Goal: Understand process/instructions: Learn how to perform a task or action

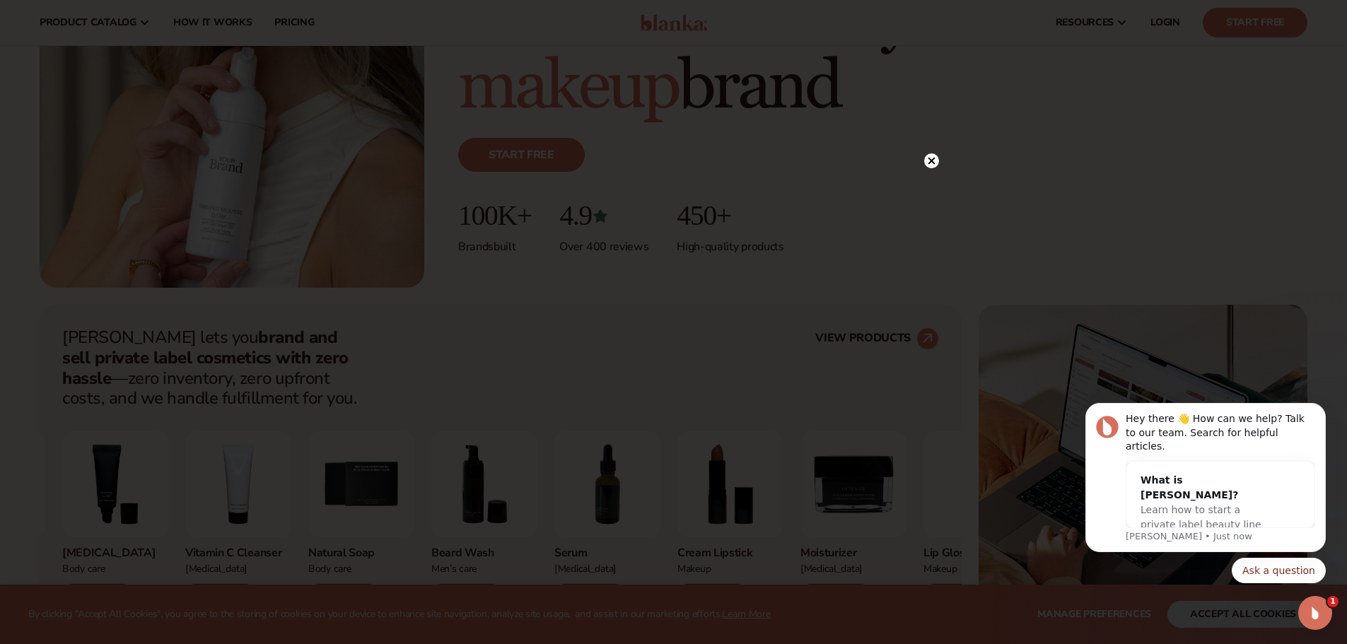
click at [933, 159] on icon at bounding box center [931, 161] width 7 height 7
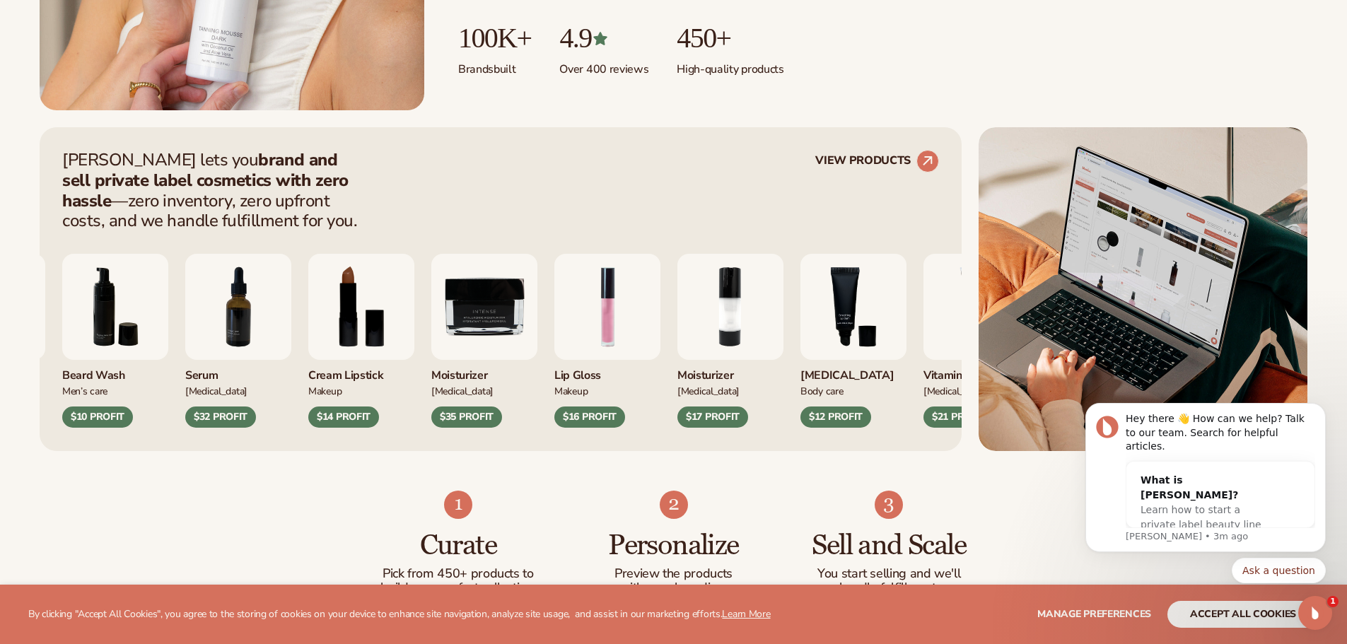
scroll to position [495, 0]
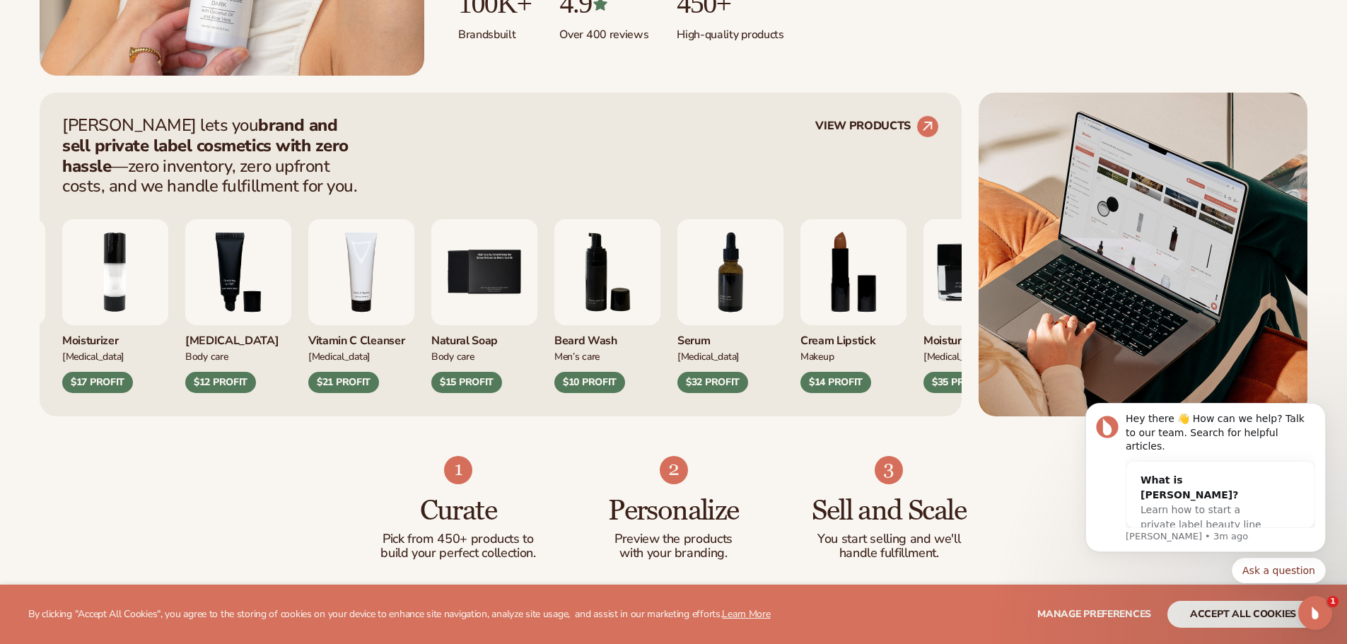
click at [756, 270] on div "Lip Gloss Makeup $16 PROFIT Moisturizer [MEDICAL_DATA] $17 PROFIT Body Care Mak…" at bounding box center [377, 306] width 877 height 174
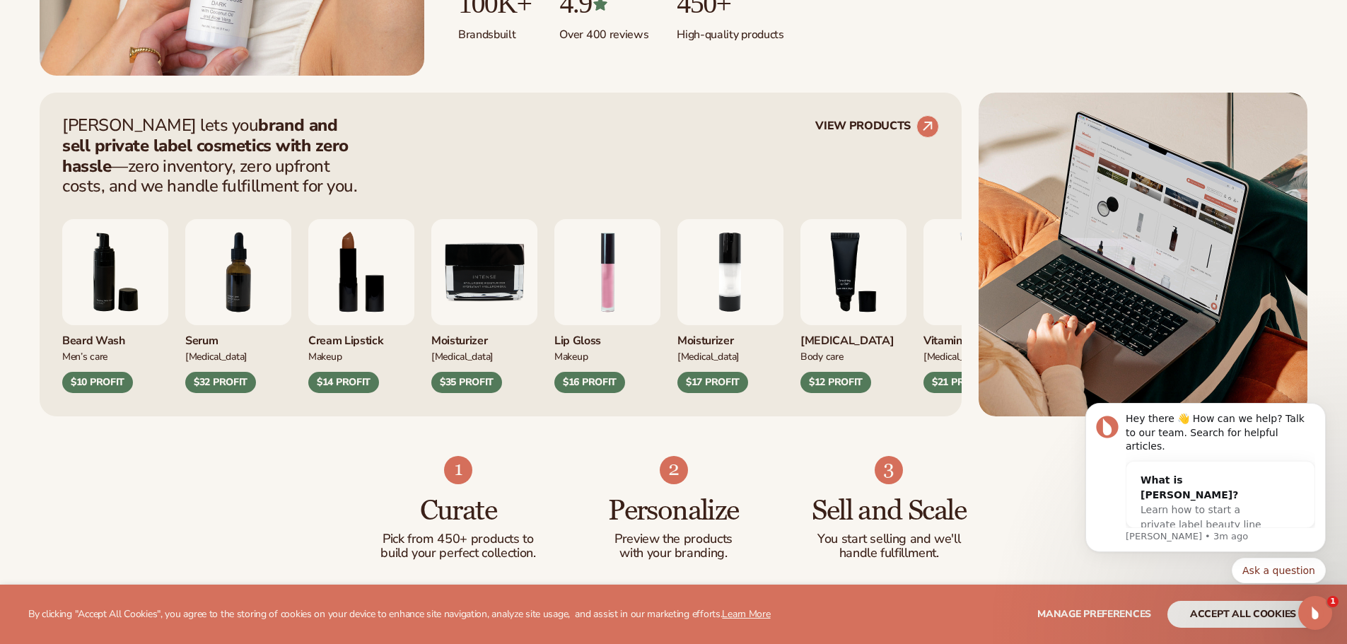
click at [713, 284] on div "[PERSON_NAME] Wash Men’s Care $10 PROFIT Serum [MEDICAL_DATA] $32 PROFIT Makeup…" at bounding box center [500, 306] width 877 height 174
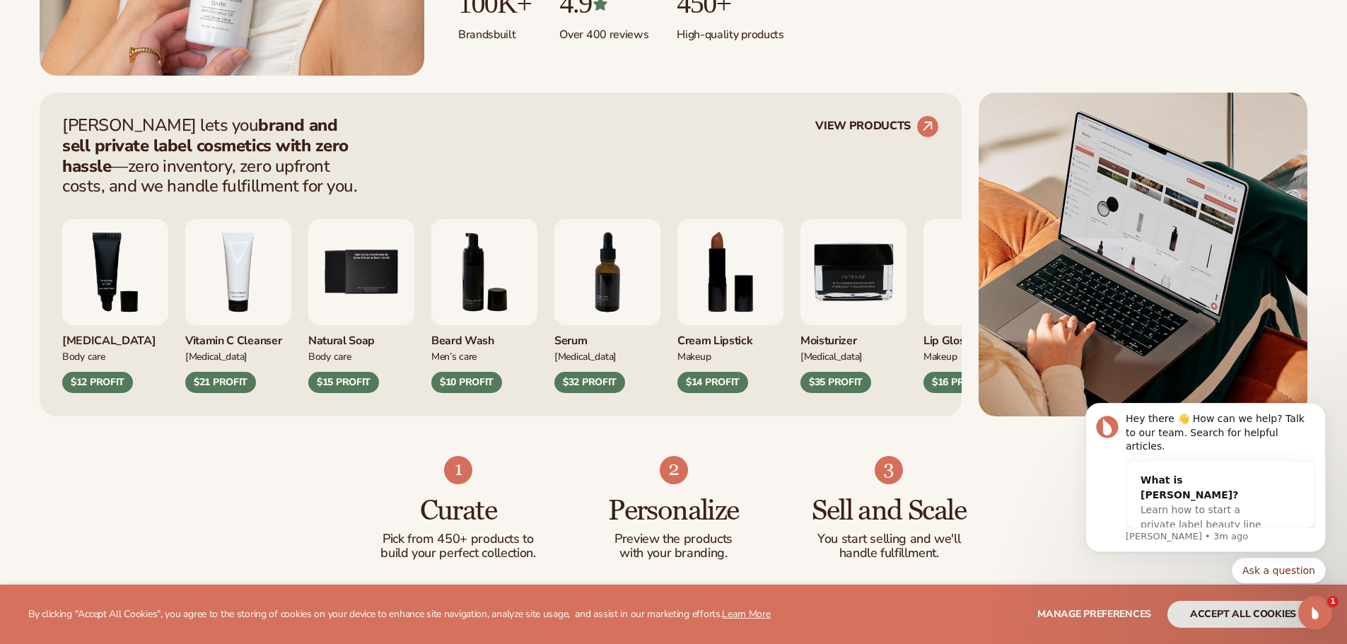
click at [1135, 242] on div "[PERSON_NAME] lets you brand and sell private label cosmetics with zero hassle …" at bounding box center [674, 255] width 1268 height 324
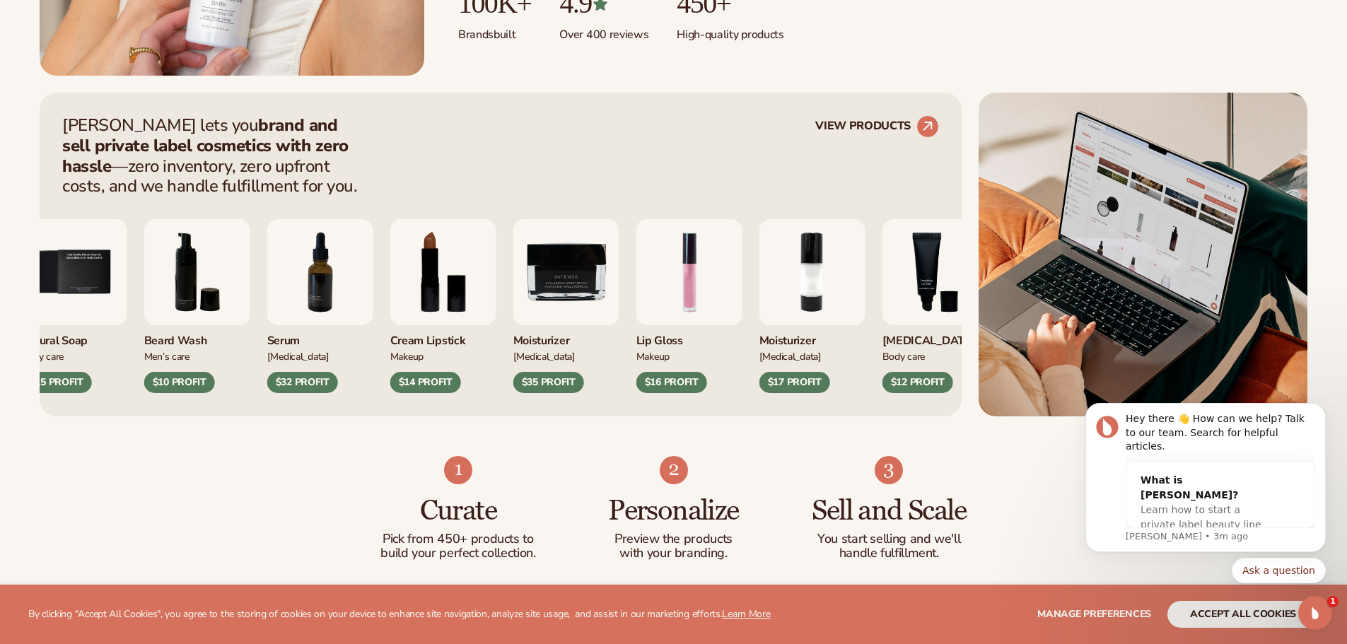
click at [858, 272] on div "Natural Soap Body Care $15 PROFIT [PERSON_NAME] Wash Men’s Care $10 PROFIT [MED…" at bounding box center [459, 306] width 877 height 174
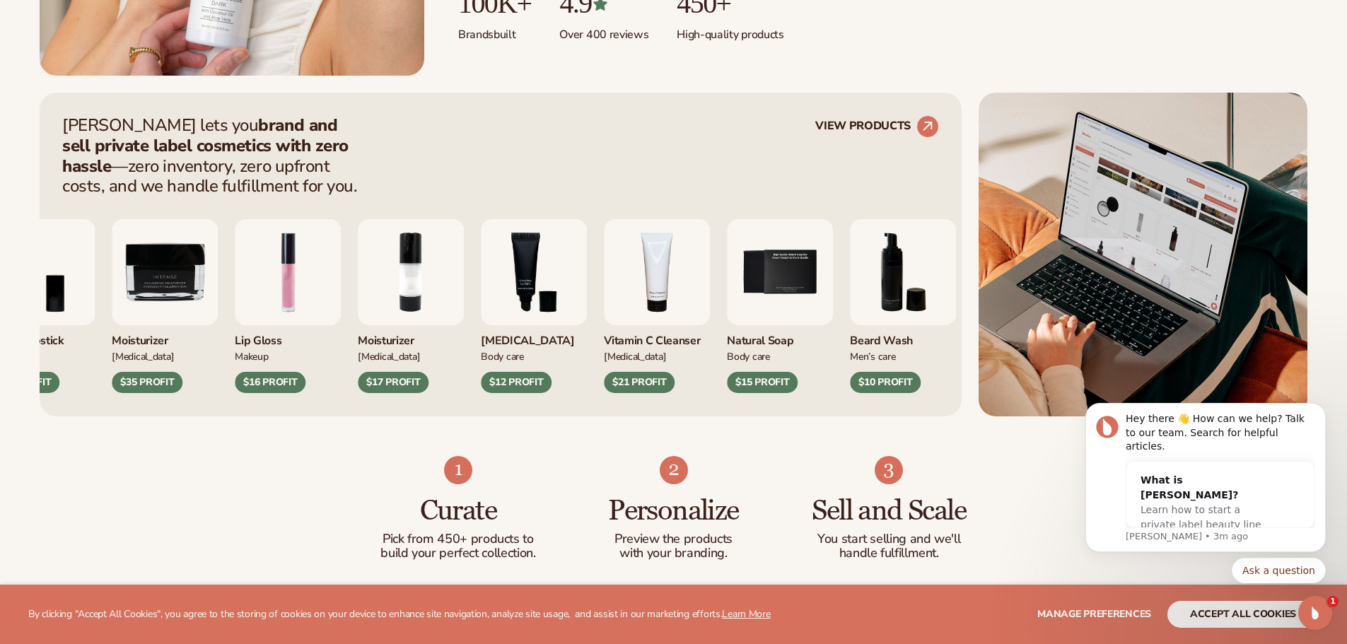
click at [856, 256] on div "Cream Lipstick Makeup $14 PROFIT Moisturizer [MEDICAL_DATA] $35 PROFIT Makeup" at bounding box center [427, 306] width 877 height 174
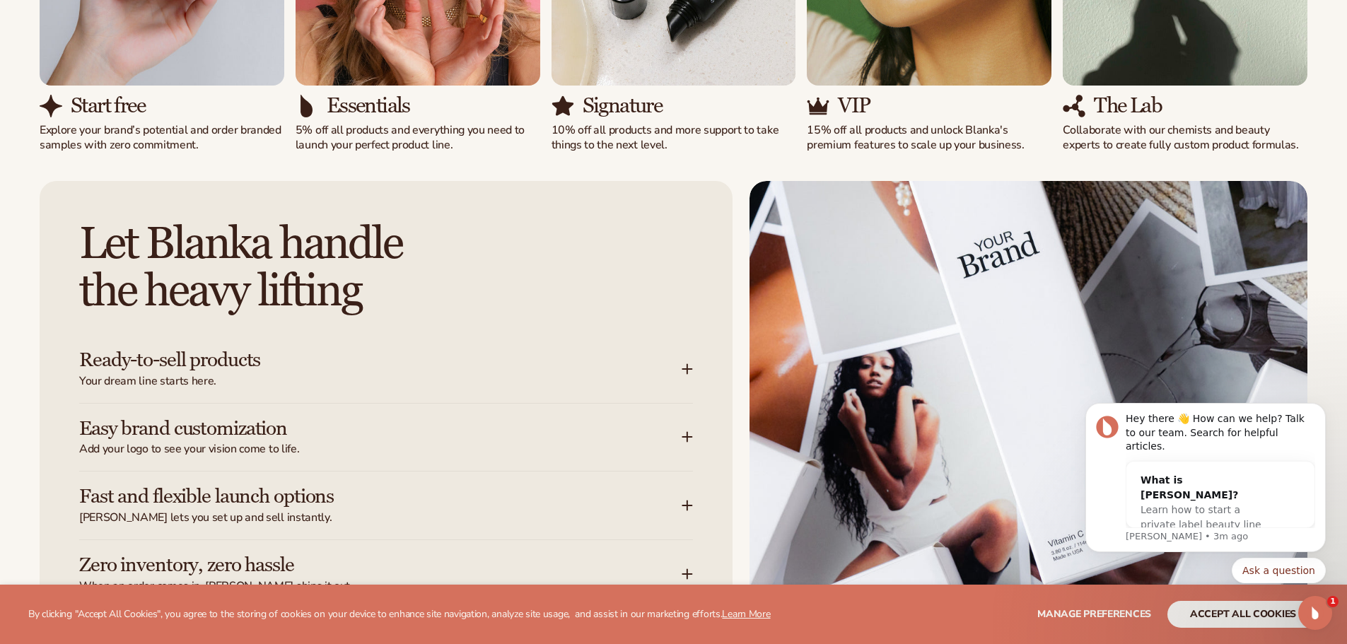
scroll to position [1555, 0]
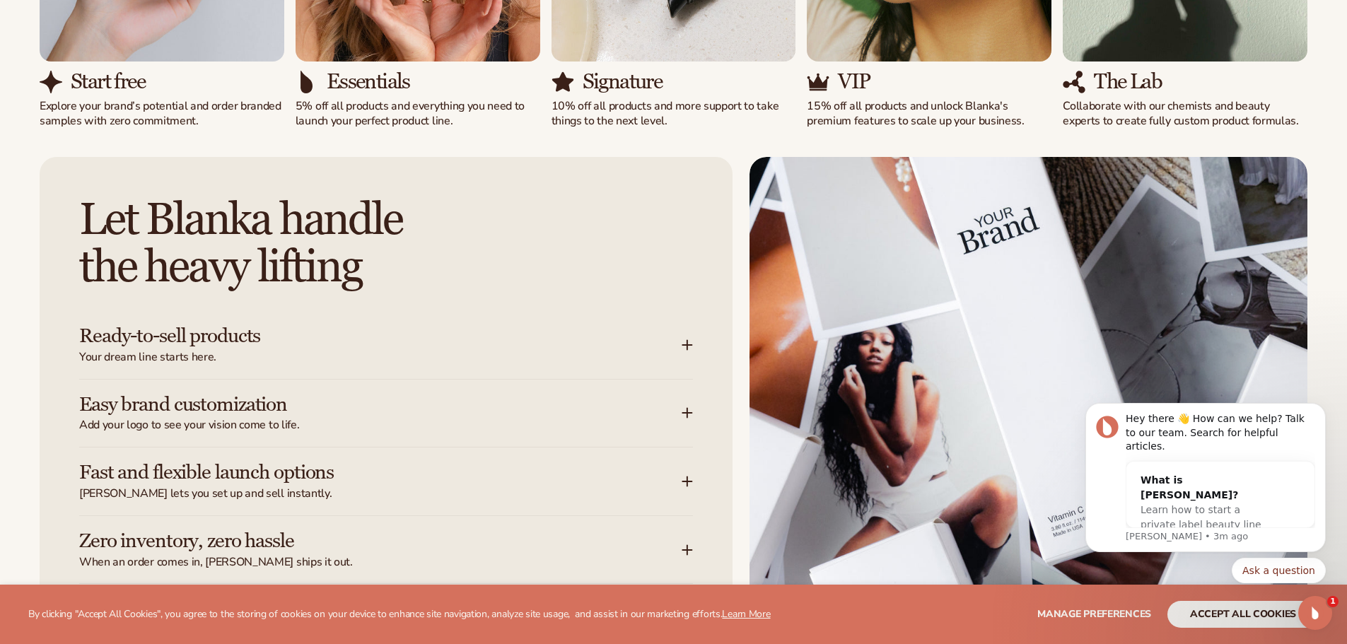
click at [164, 351] on span "Your dream line starts here." at bounding box center [380, 357] width 602 height 15
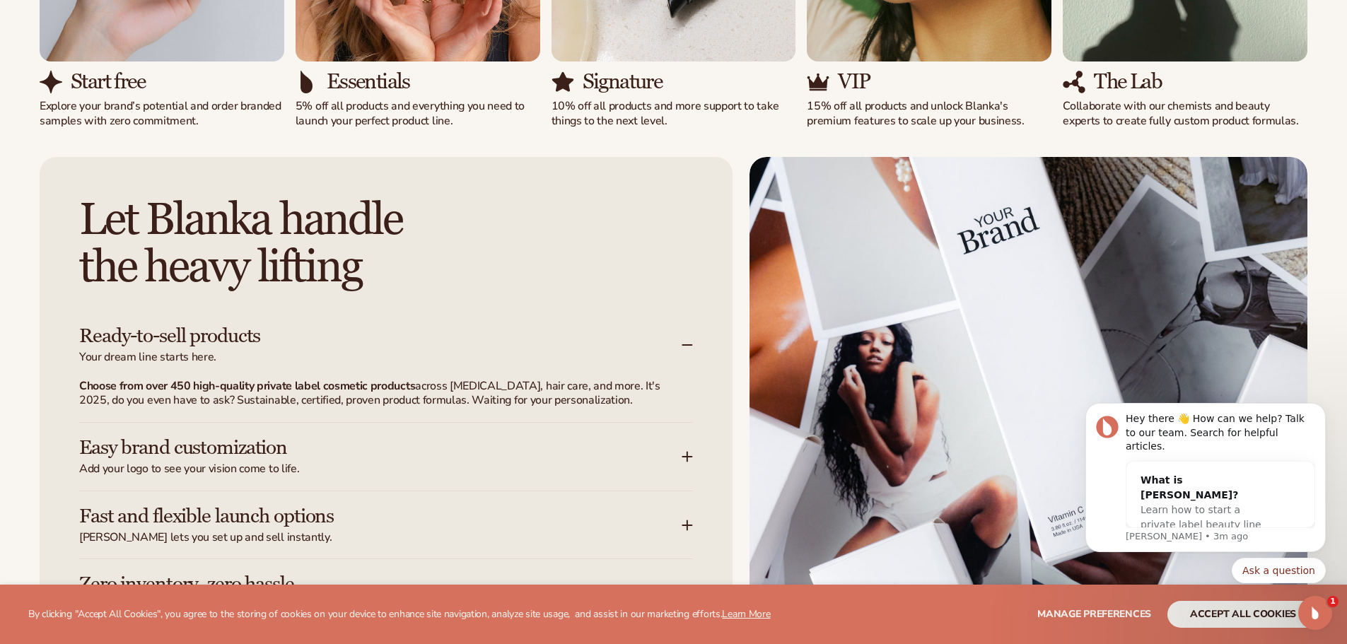
click at [578, 379] on p "Choose from over 450 high-quality private label cosmetic products across [MEDIC…" at bounding box center [377, 394] width 597 height 30
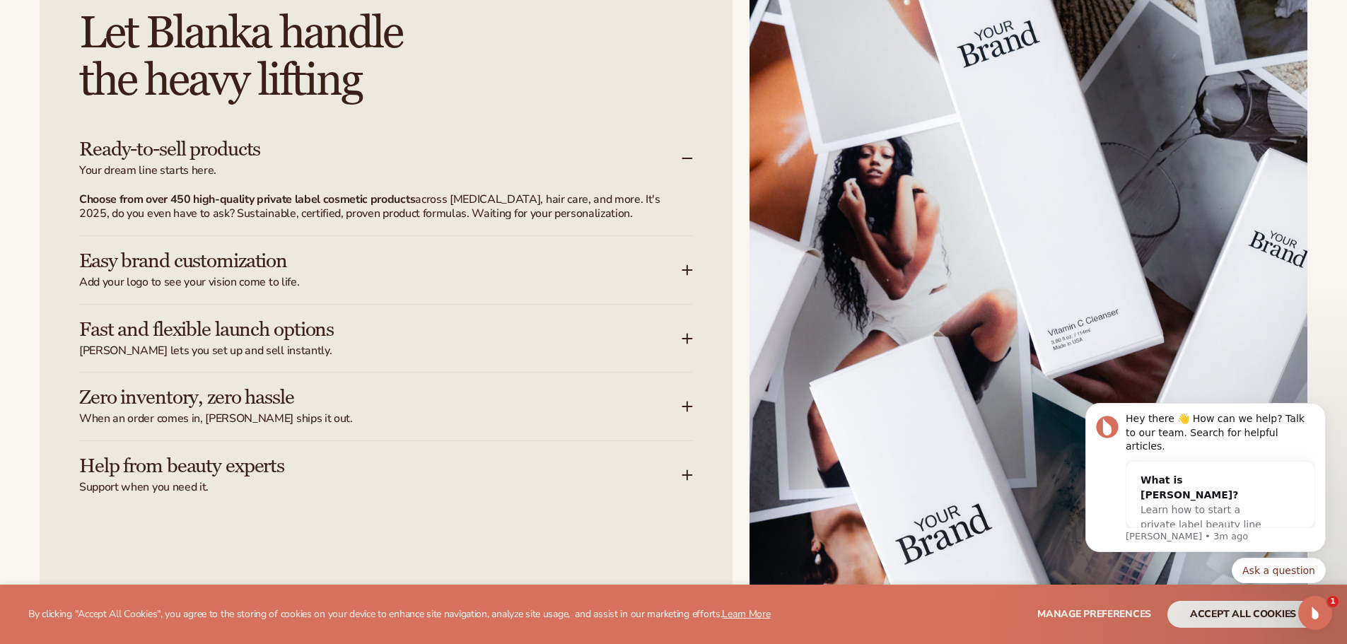
scroll to position [1767, 0]
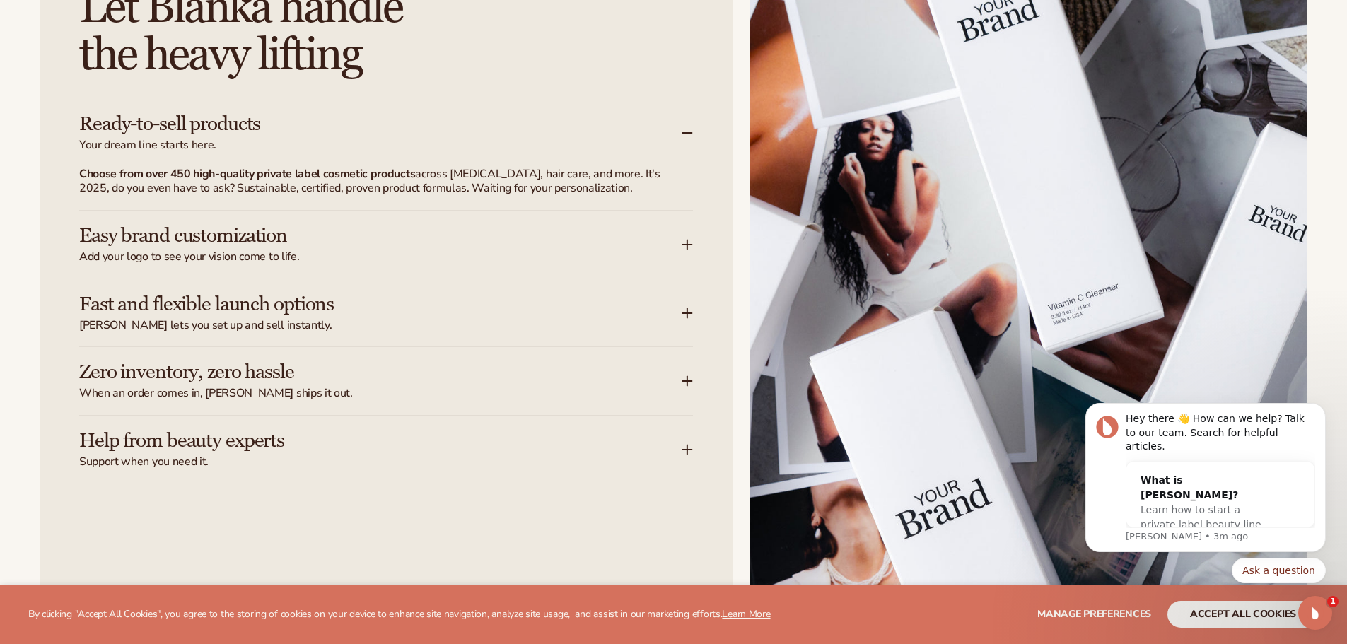
click at [393, 298] on h3 "Fast and flexible launch options" at bounding box center [359, 304] width 560 height 22
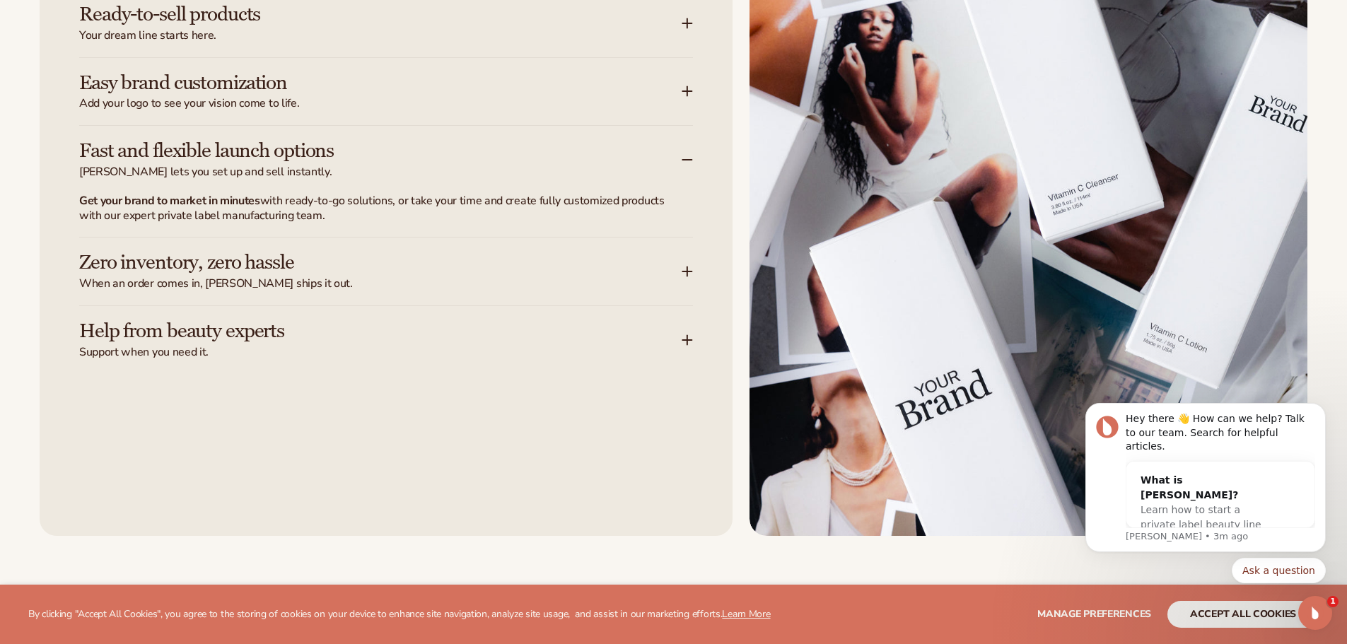
scroll to position [1909, 0]
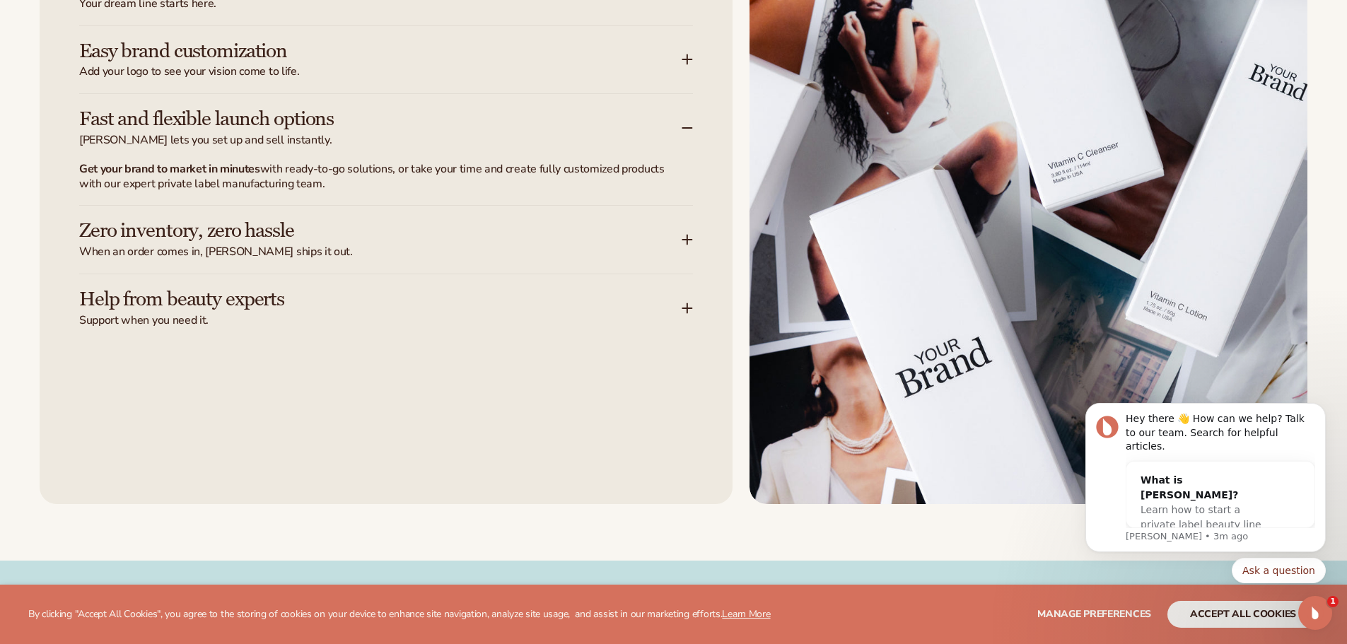
click at [346, 240] on h3 "Zero inventory, zero hassle" at bounding box center [359, 231] width 560 height 22
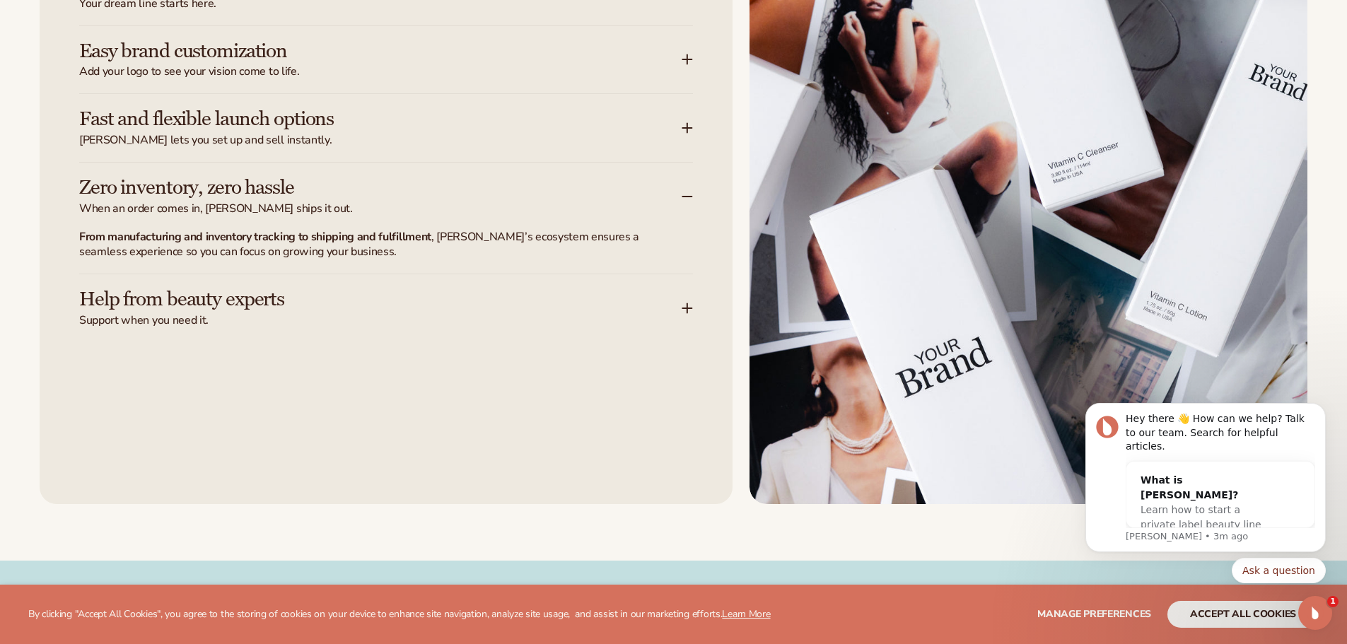
click at [322, 306] on h3 "Help from beauty experts" at bounding box center [359, 299] width 560 height 22
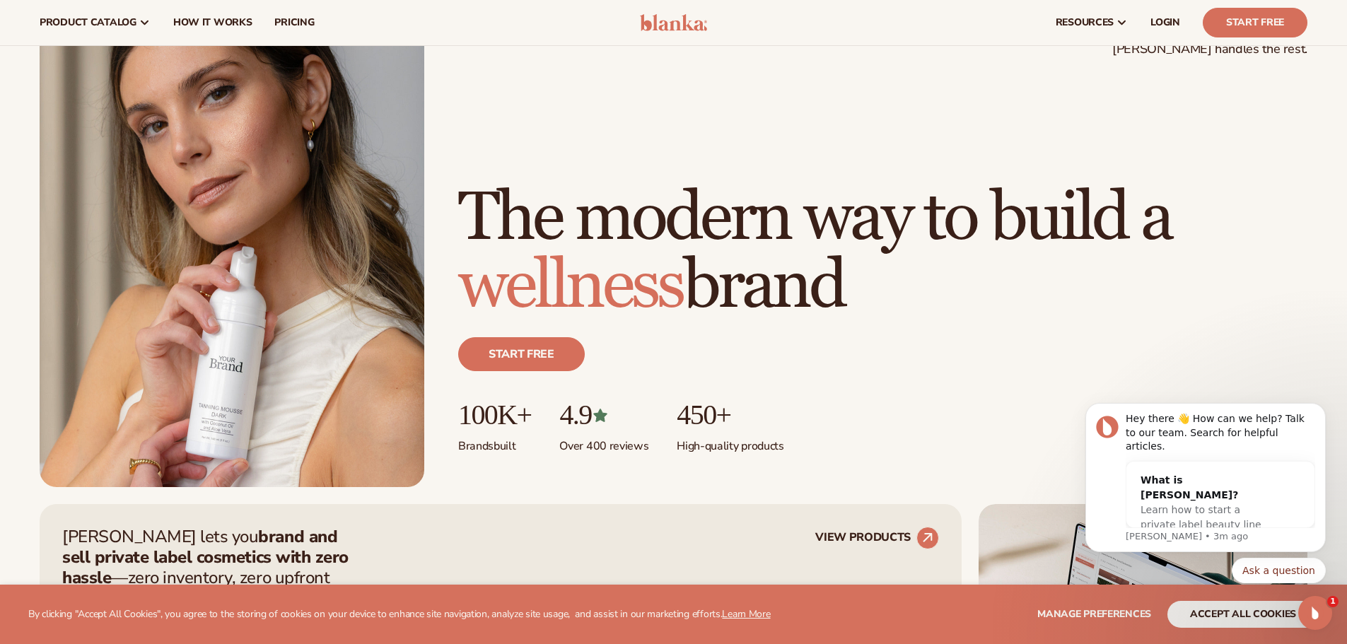
scroll to position [0, 0]
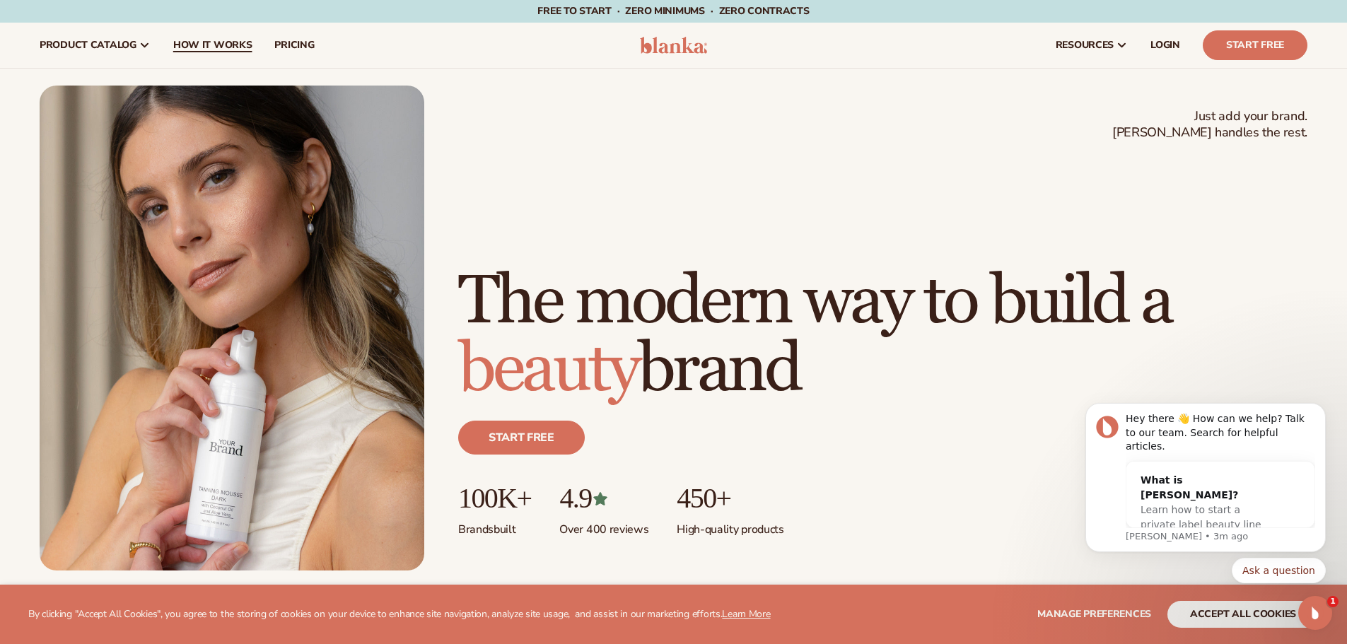
click at [170, 37] on link "How It Works" at bounding box center [213, 45] width 102 height 45
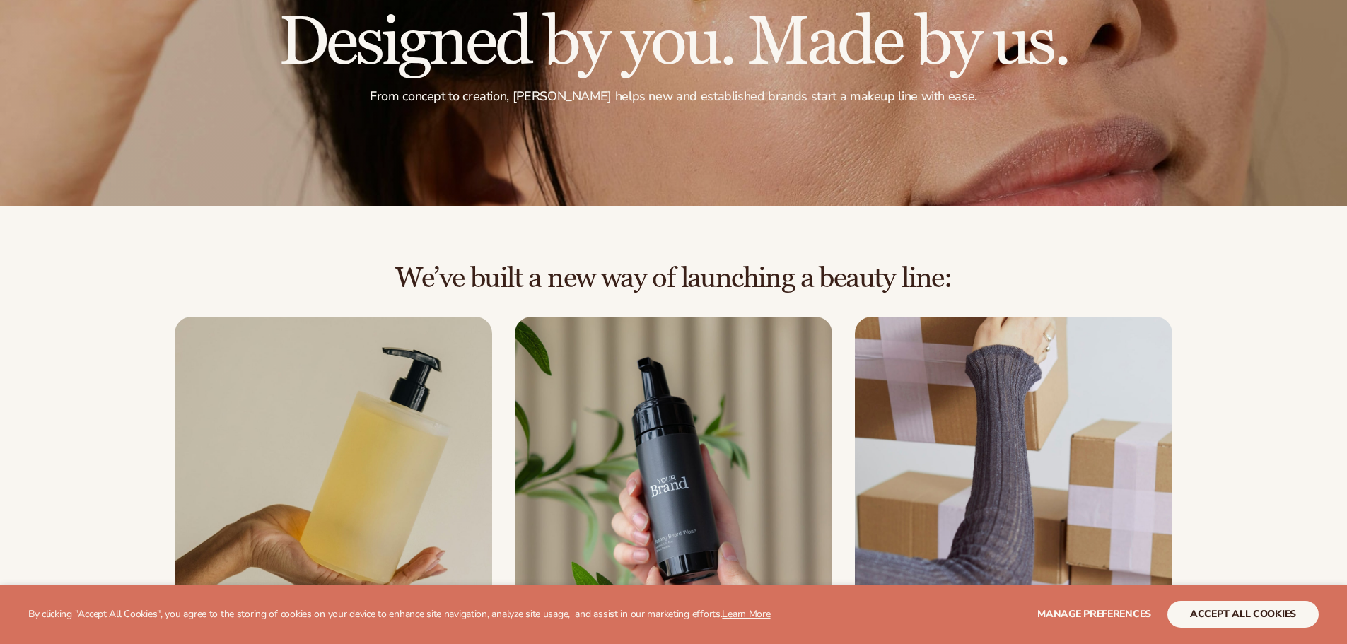
scroll to position [424, 0]
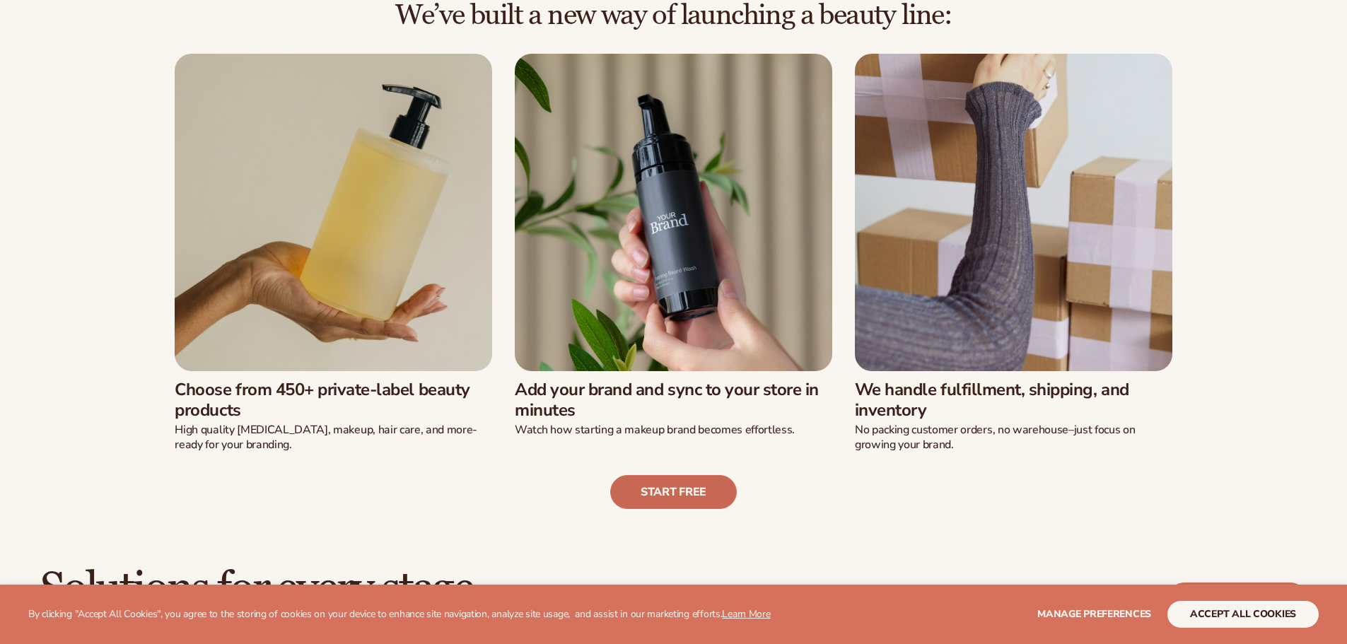
click at [677, 486] on link "Start free" at bounding box center [673, 492] width 127 height 34
